Goal: Navigation & Orientation: Understand site structure

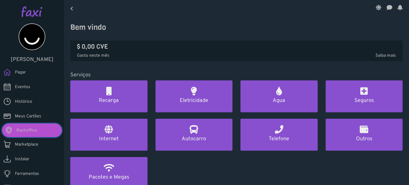
click at [17, 130] on span "Backoffice" at bounding box center [27, 130] width 21 height 6
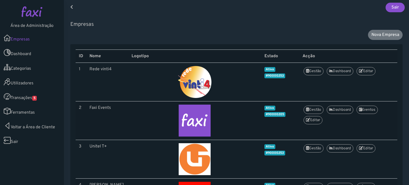
click at [44, 101] on link "Transações 5" at bounding box center [32, 96] width 64 height 15
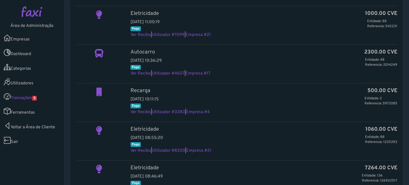
scroll to position [160, 0]
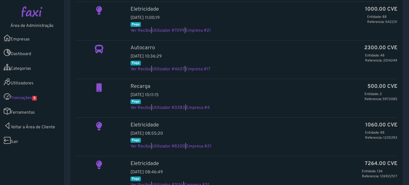
click at [23, 80] on link "Utilizadores" at bounding box center [32, 82] width 64 height 15
